Goal: Communication & Community: Share content

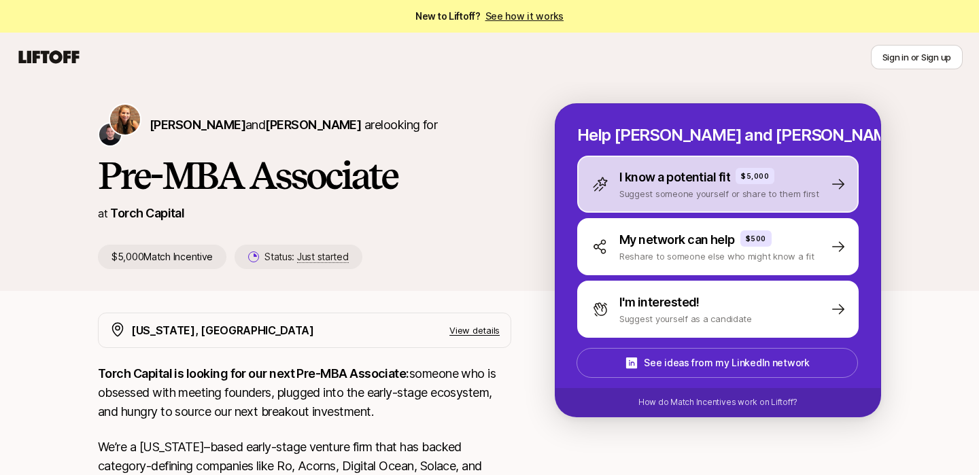
click at [493, 191] on p "Suggest someone yourself or share to them first" at bounding box center [720, 194] width 200 height 14
click at [692, 201] on div "I know a potential fit $5,000 Suggest someone yourself or share to them first" at bounding box center [718, 184] width 282 height 57
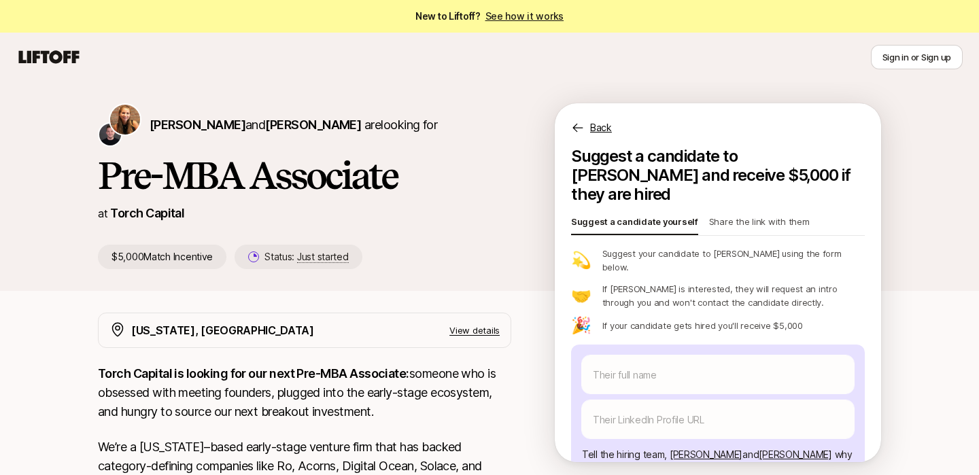
click at [773, 215] on p "Share the link with them" at bounding box center [759, 224] width 101 height 19
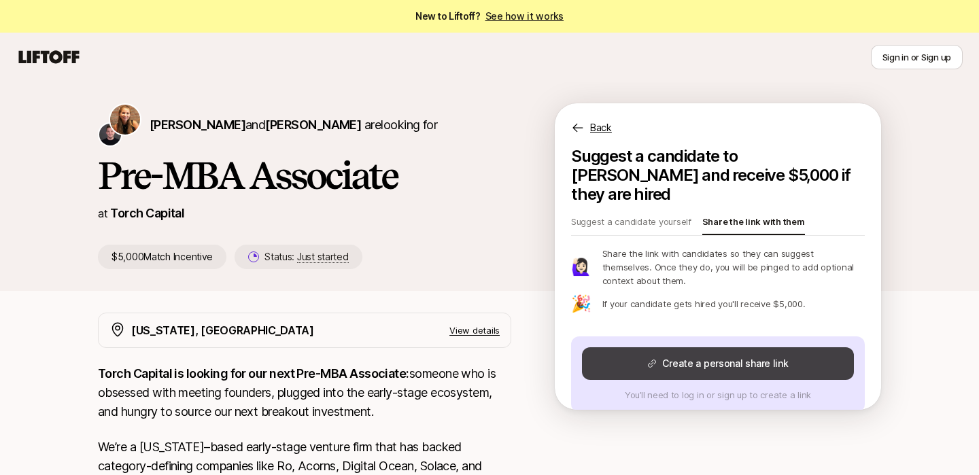
click at [706, 348] on button "Create a personal share link" at bounding box center [718, 364] width 272 height 33
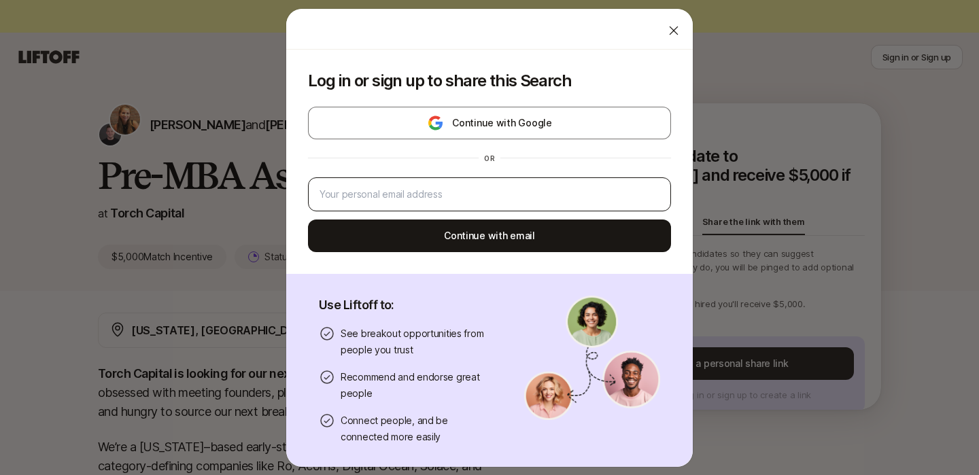
click at [547, 203] on div at bounding box center [489, 195] width 363 height 34
click at [544, 198] on input "email" at bounding box center [490, 194] width 340 height 16
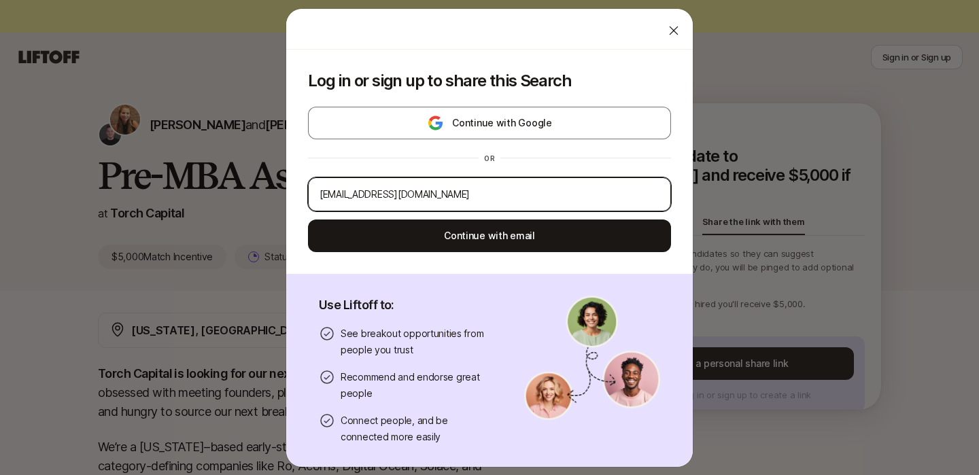
type input "[EMAIL_ADDRESS][DOMAIN_NAME]"
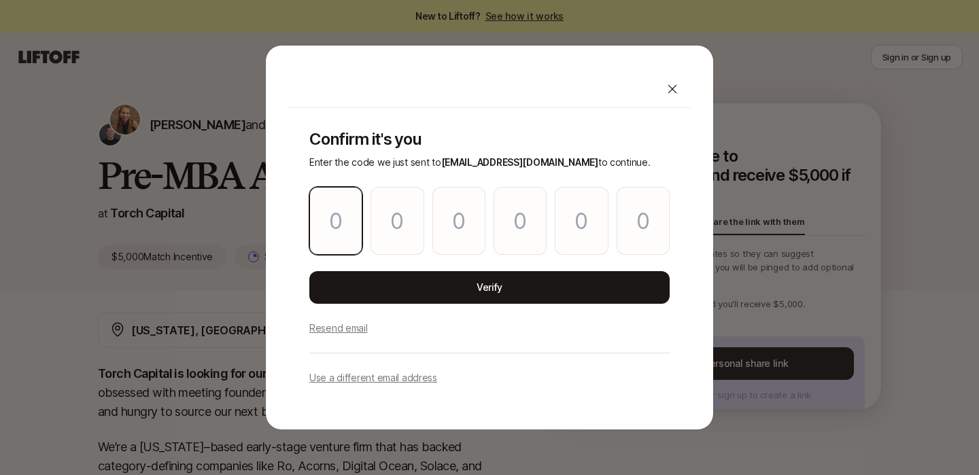
click at [357, 247] on input "Please enter OTP character 1" at bounding box center [335, 221] width 53 height 68
paste input "8"
type input "7"
type input "2"
type input "3"
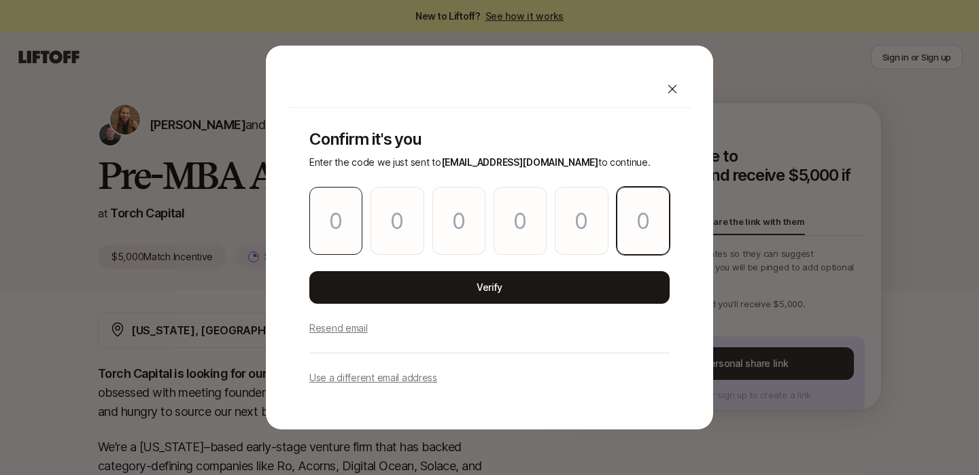
type input "8"
type input "2"
type input "8"
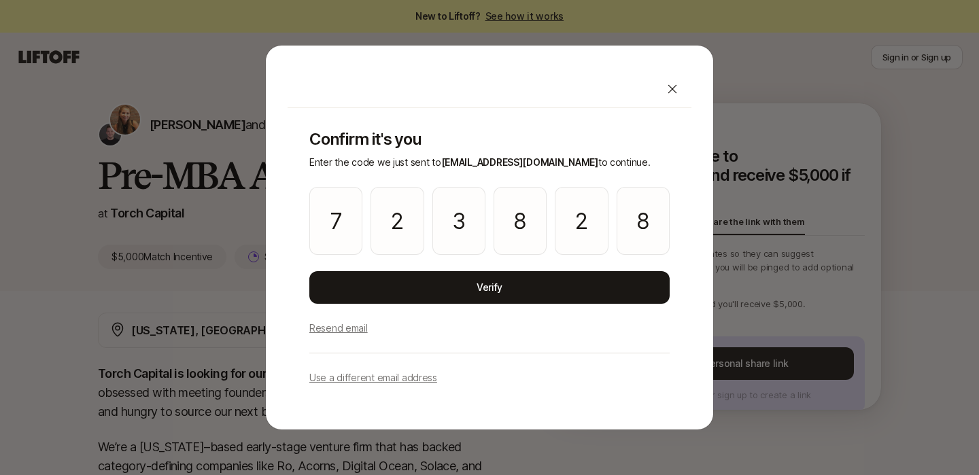
click at [385, 269] on div "Confirm it's you Enter the code we just sent to [EMAIL_ADDRESS][DOMAIN_NAME] to…" at bounding box center [490, 258] width 404 height 300
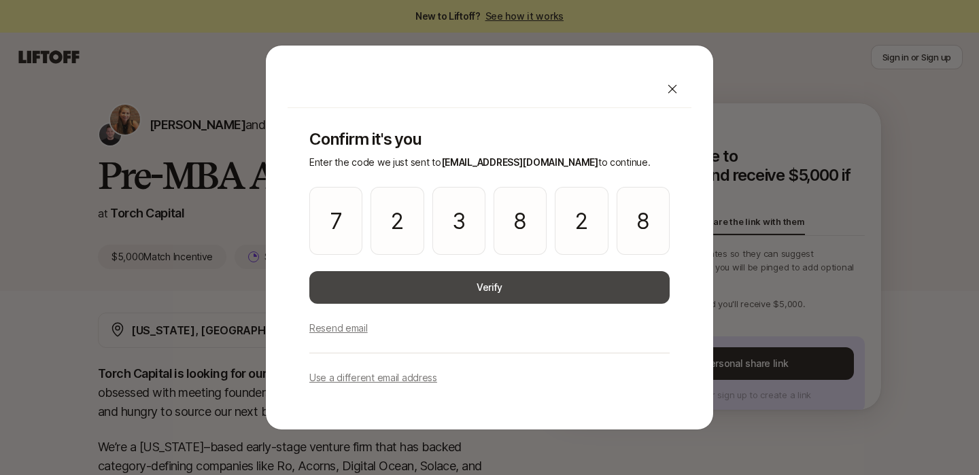
click at [386, 274] on button "Verify" at bounding box center [489, 287] width 360 height 33
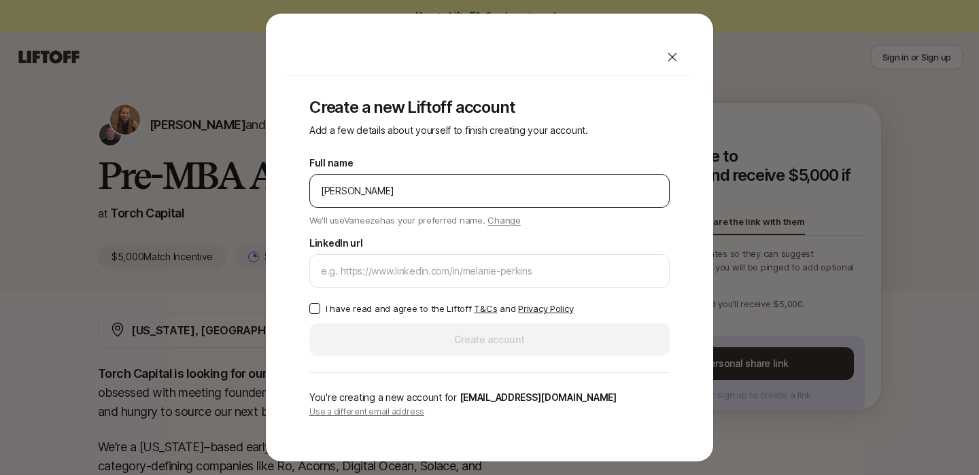
type input "[PERSON_NAME]"
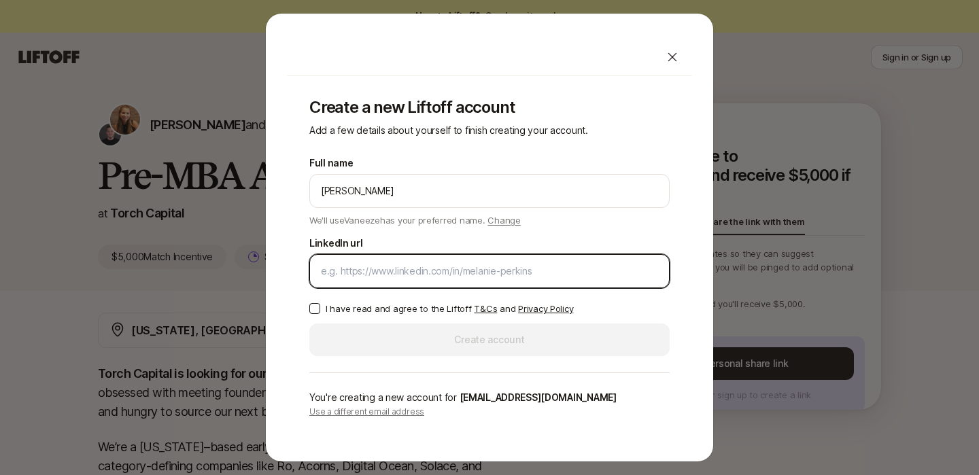
paste input "[URL][DOMAIN_NAME]"
type input "[URL][DOMAIN_NAME]"
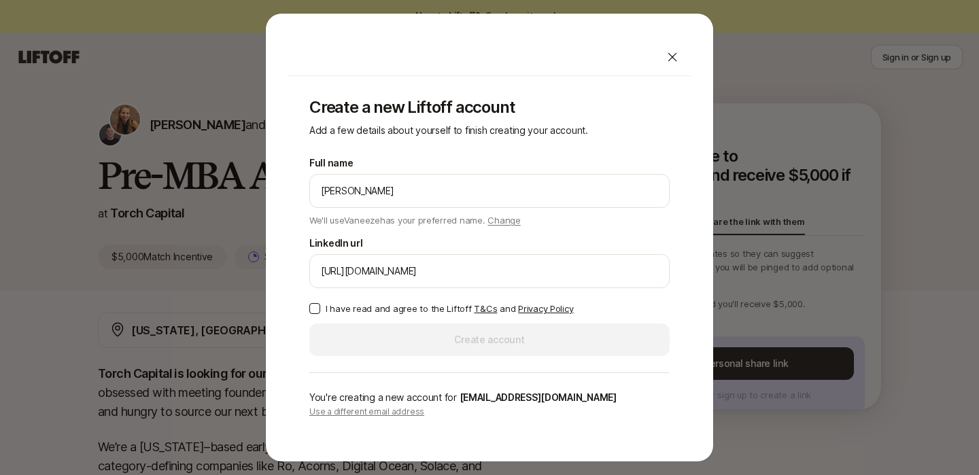
click at [422, 306] on p "I have read and agree to the Liftoff T&Cs and Privacy Policy" at bounding box center [450, 309] width 248 height 14
click at [320, 306] on button "I have read and agree to the Liftoff T&Cs and Privacy Policy" at bounding box center [314, 308] width 11 height 11
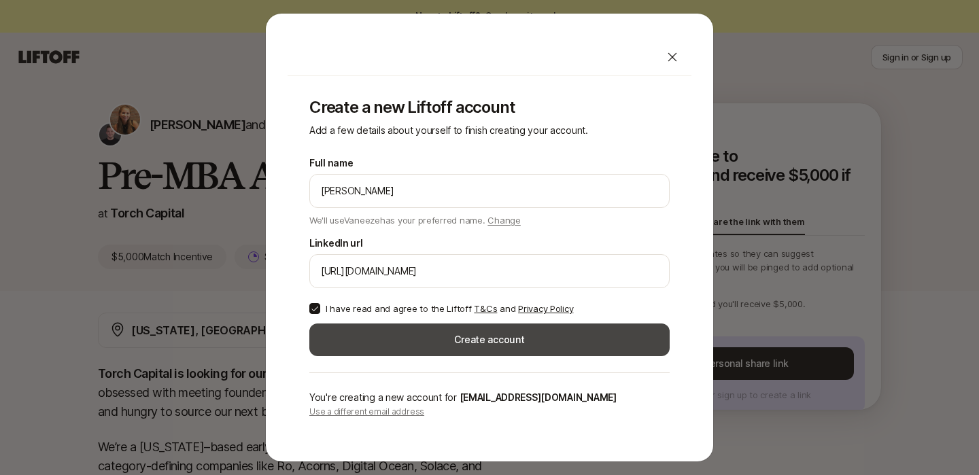
click at [426, 328] on button "Create account" at bounding box center [489, 340] width 360 height 33
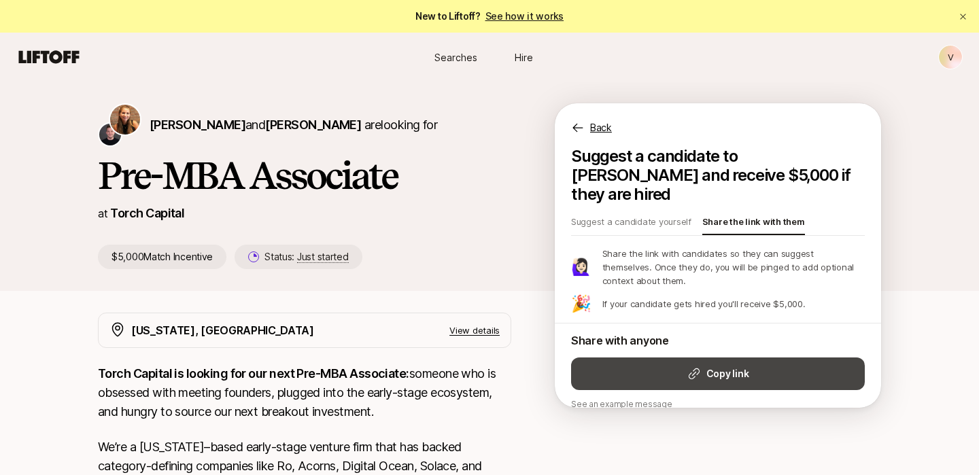
click at [815, 358] on button "Copy link" at bounding box center [718, 374] width 294 height 33
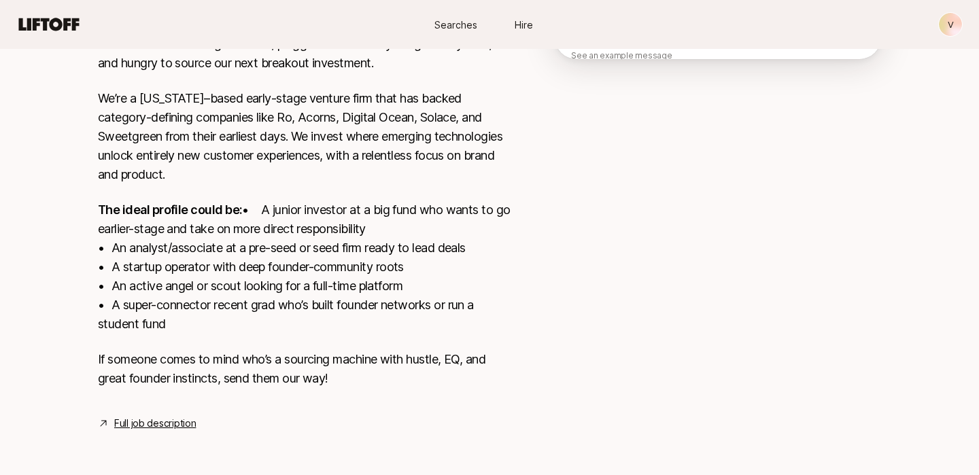
scroll to position [368, 0]
click at [263, 350] on p "If someone comes to mind who’s a sourcing machine with hustle, EQ, and great fo…" at bounding box center [304, 369] width 413 height 38
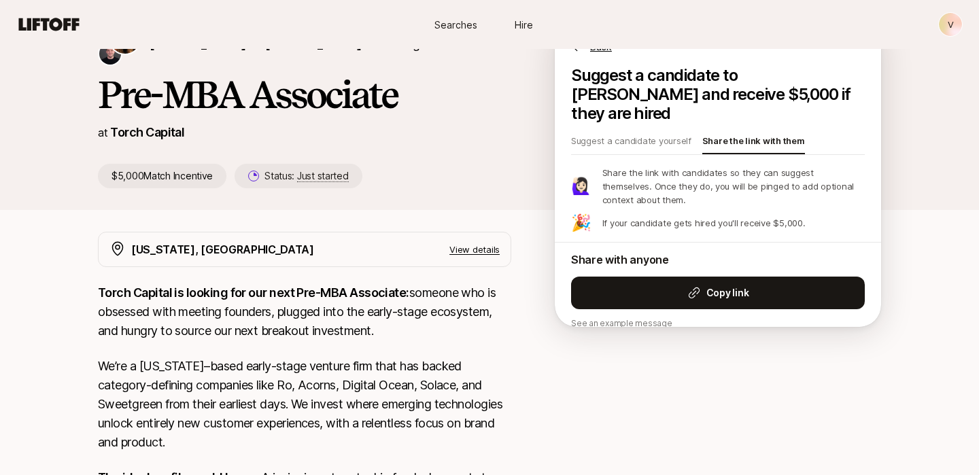
scroll to position [0, 0]
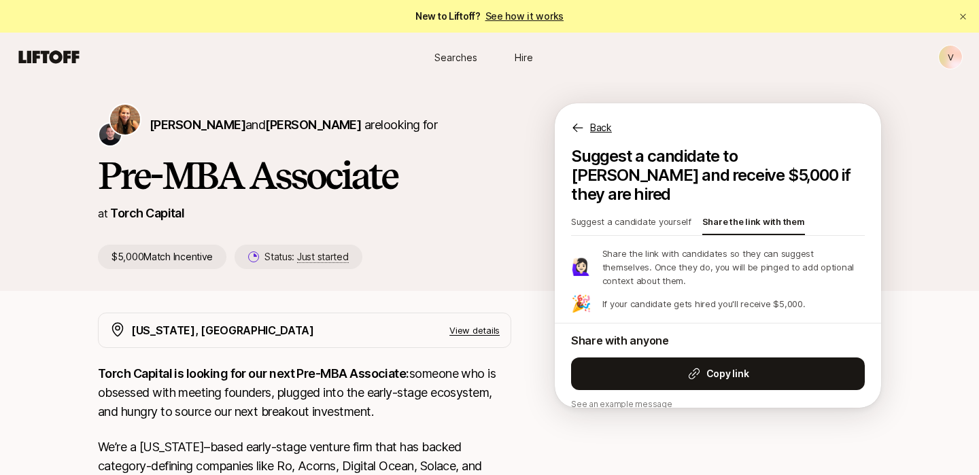
click at [638, 215] on p "Suggest a candidate yourself" at bounding box center [631, 224] width 120 height 19
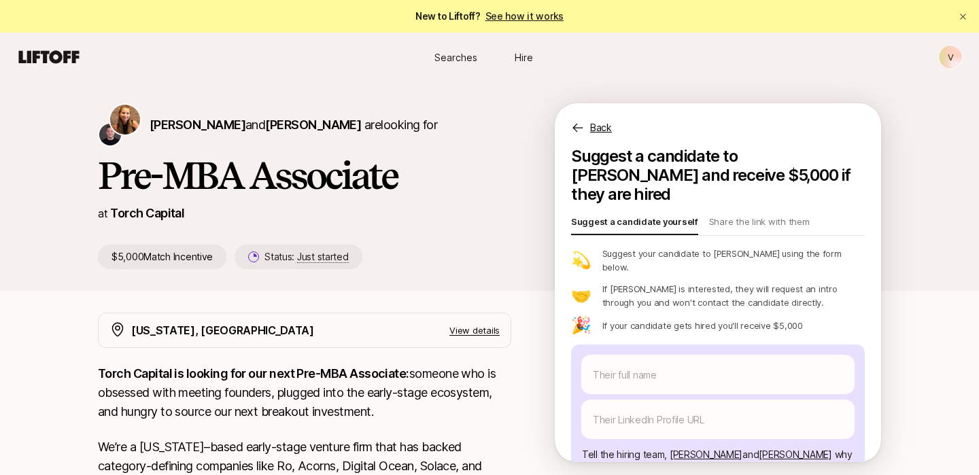
click at [586, 120] on div "Back" at bounding box center [718, 119] width 326 height 33
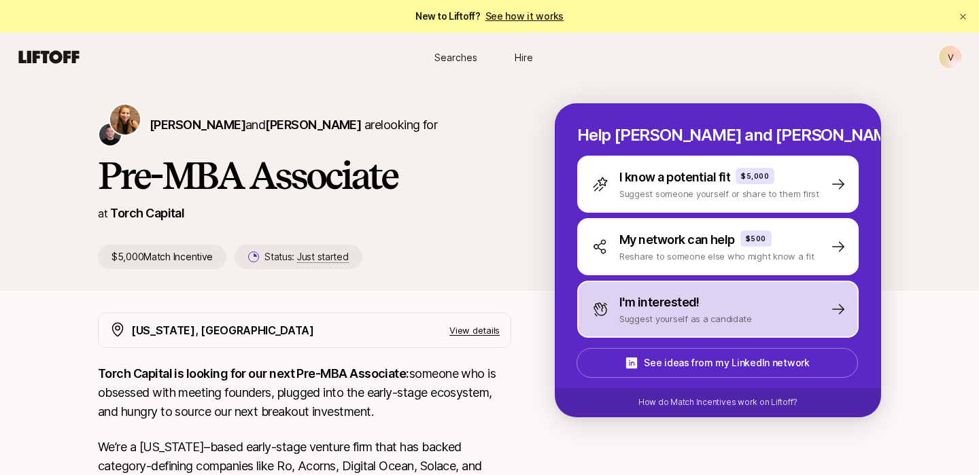
click at [700, 299] on div "I'm interested!" at bounding box center [686, 302] width 133 height 19
type textarea "x"
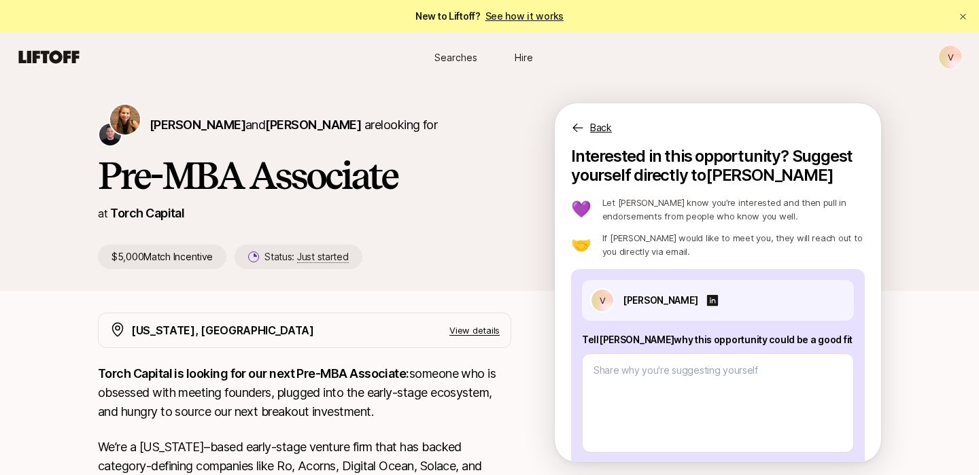
click at [362, 161] on h1 "Pre-MBA Associate" at bounding box center [304, 175] width 413 height 41
click at [591, 130] on p "Back" at bounding box center [601, 128] width 22 height 16
